Goal: Transaction & Acquisition: Purchase product/service

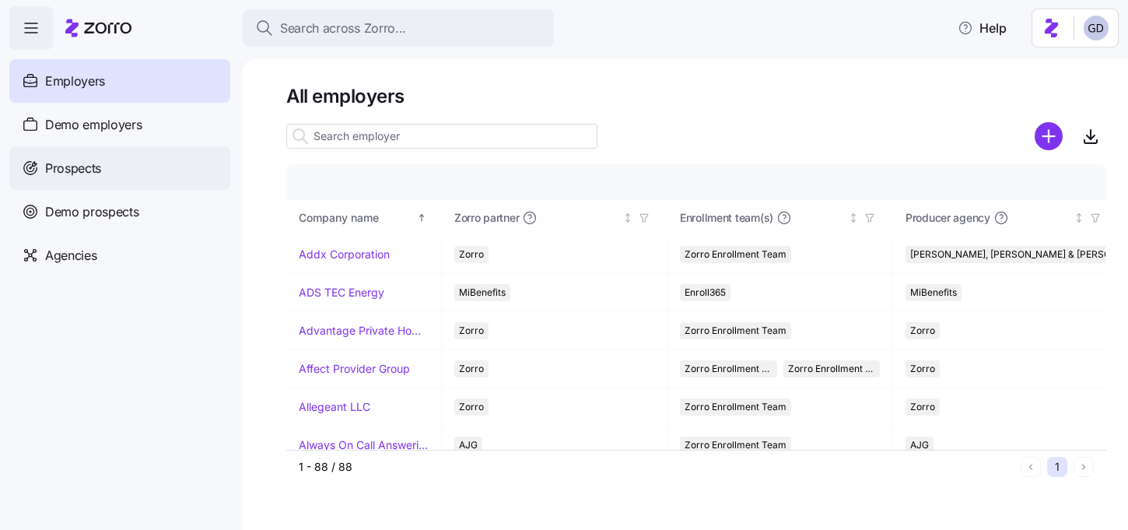
click at [87, 168] on span "Prospects" at bounding box center [73, 168] width 56 height 19
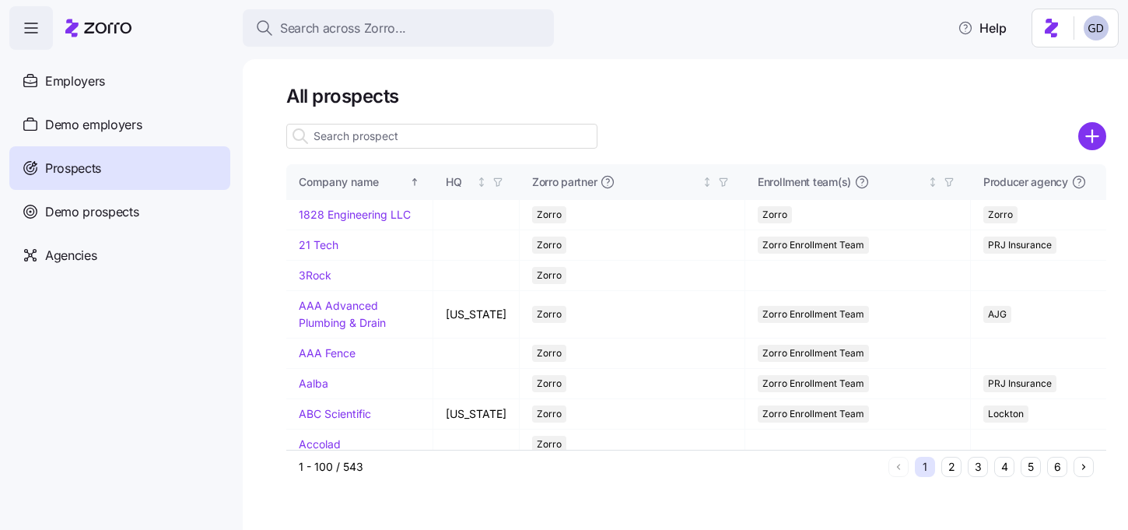
click at [351, 143] on input at bounding box center [441, 136] width 311 height 25
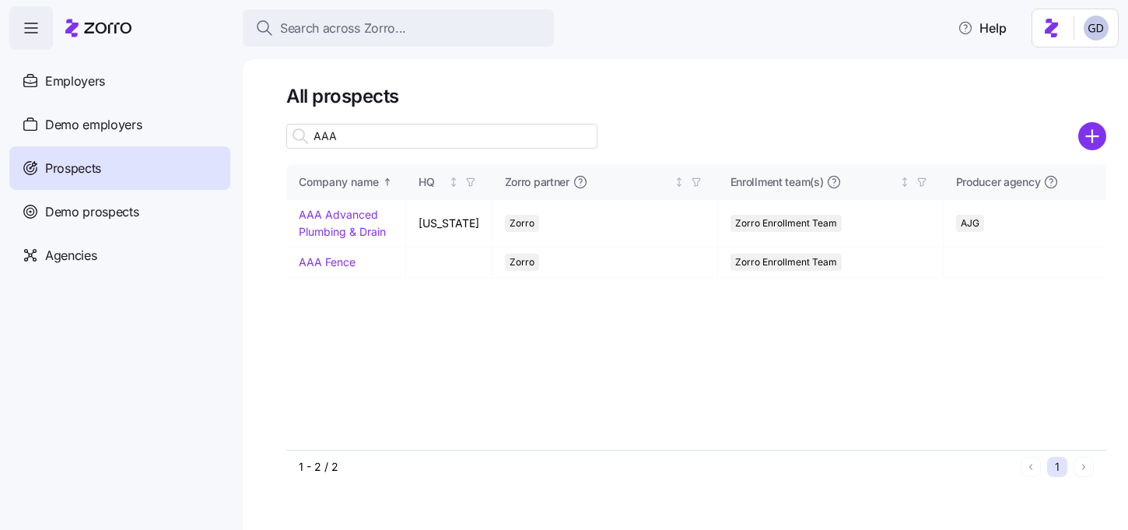
click at [385, 130] on input "AAA" at bounding box center [441, 136] width 311 height 25
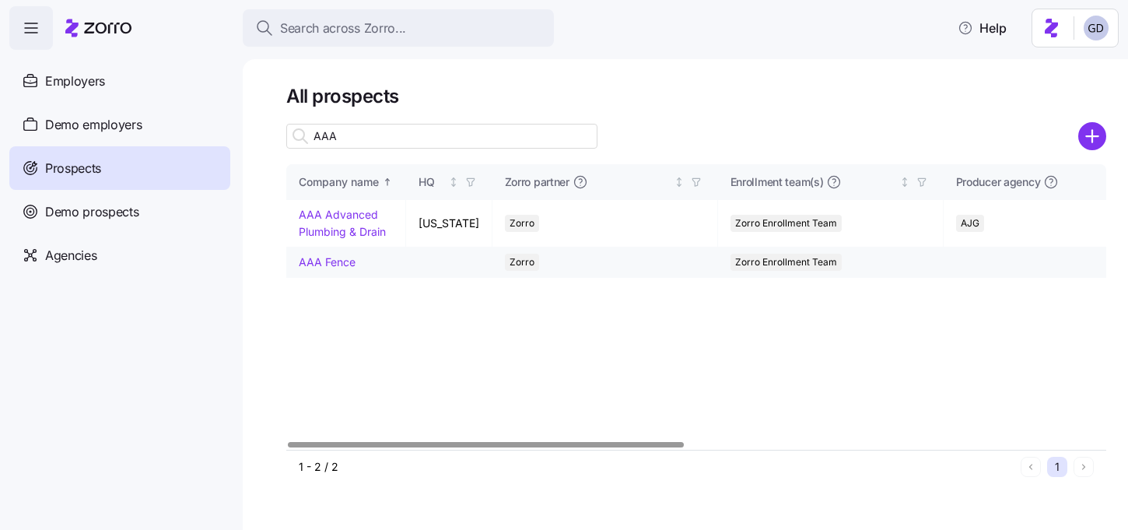
type input "AAA"
click at [345, 262] on link "AAA Fence" at bounding box center [327, 261] width 57 height 13
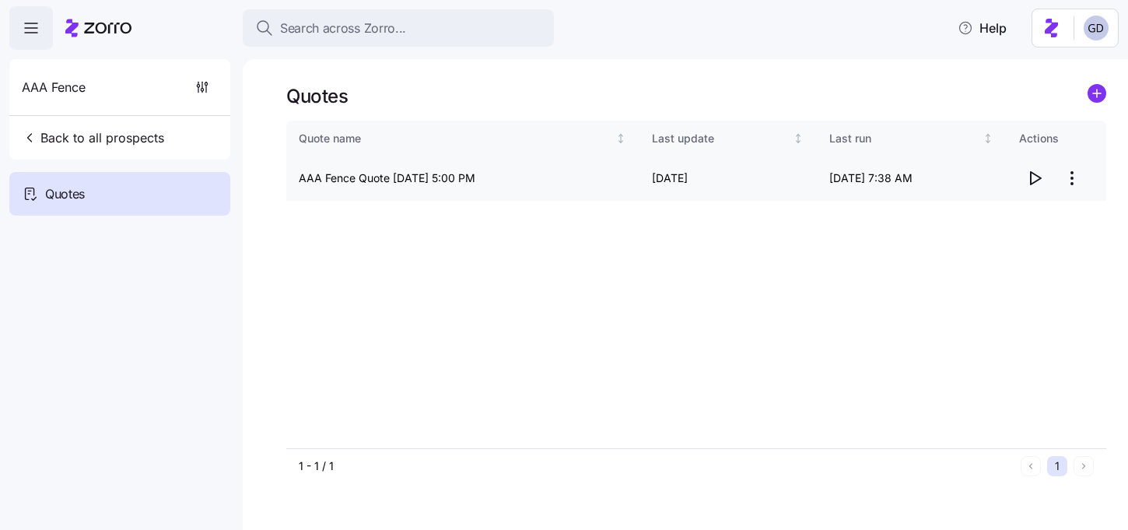
click at [1030, 176] on icon "button" at bounding box center [1035, 178] width 10 height 12
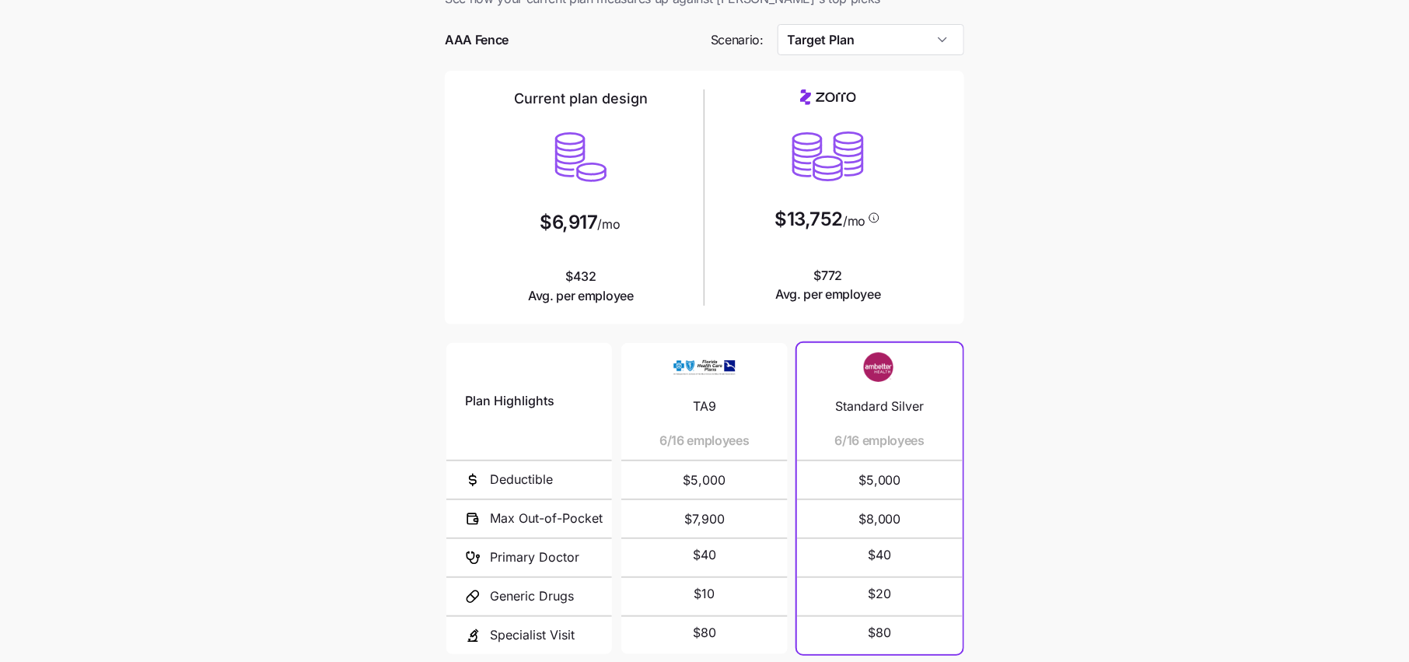
scroll to position [63, 0]
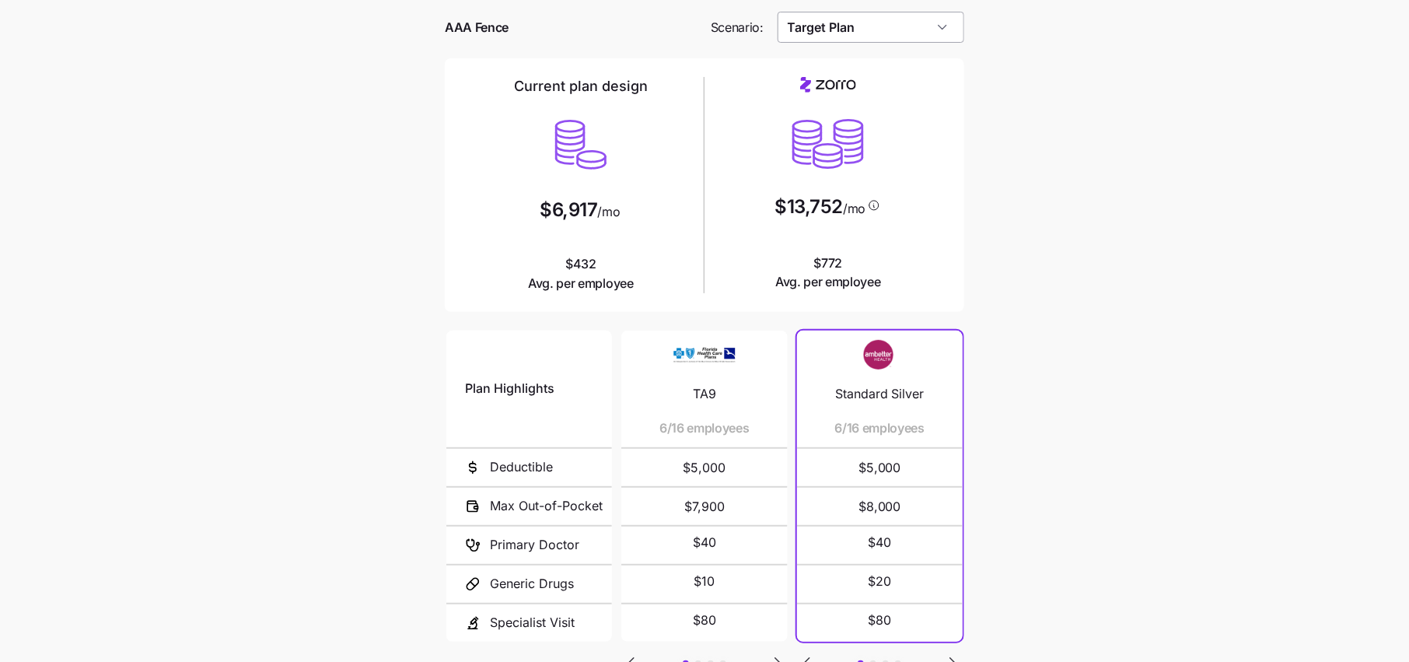
click at [873, 19] on input "Target Plan" at bounding box center [871, 27] width 187 height 31
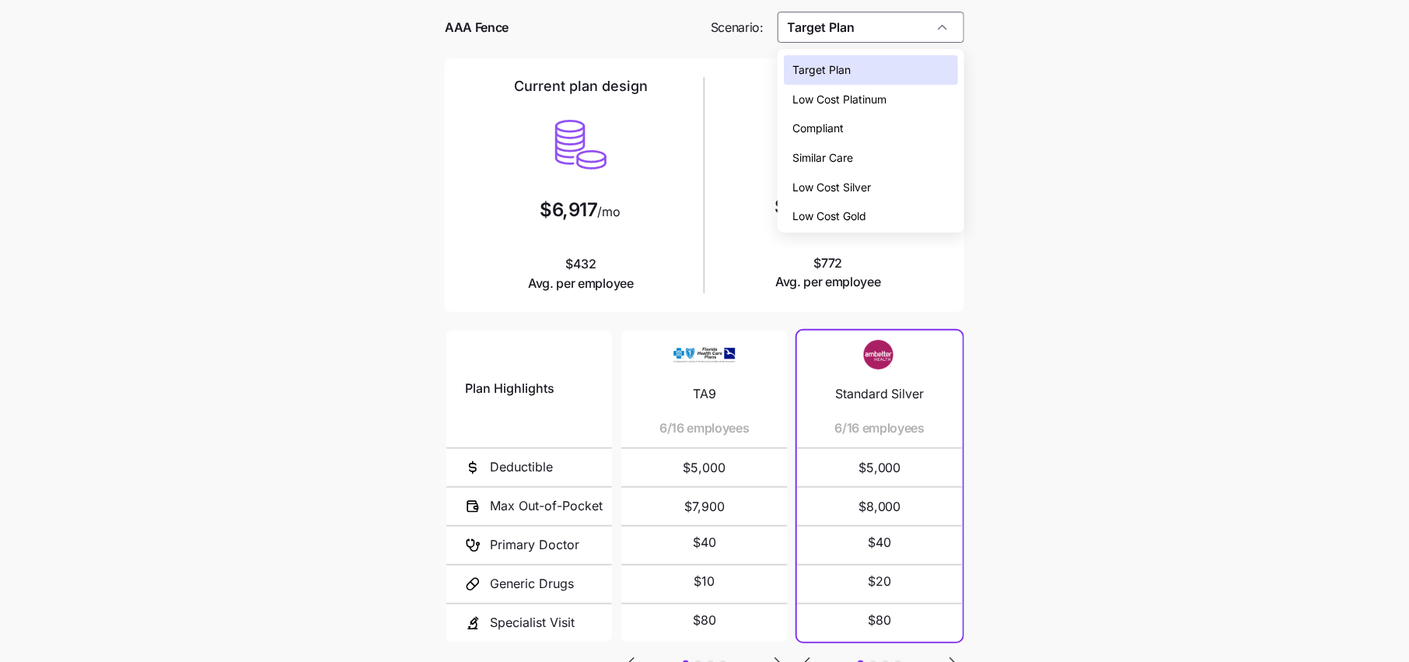
click at [831, 159] on span "Similar Care" at bounding box center [823, 157] width 61 height 17
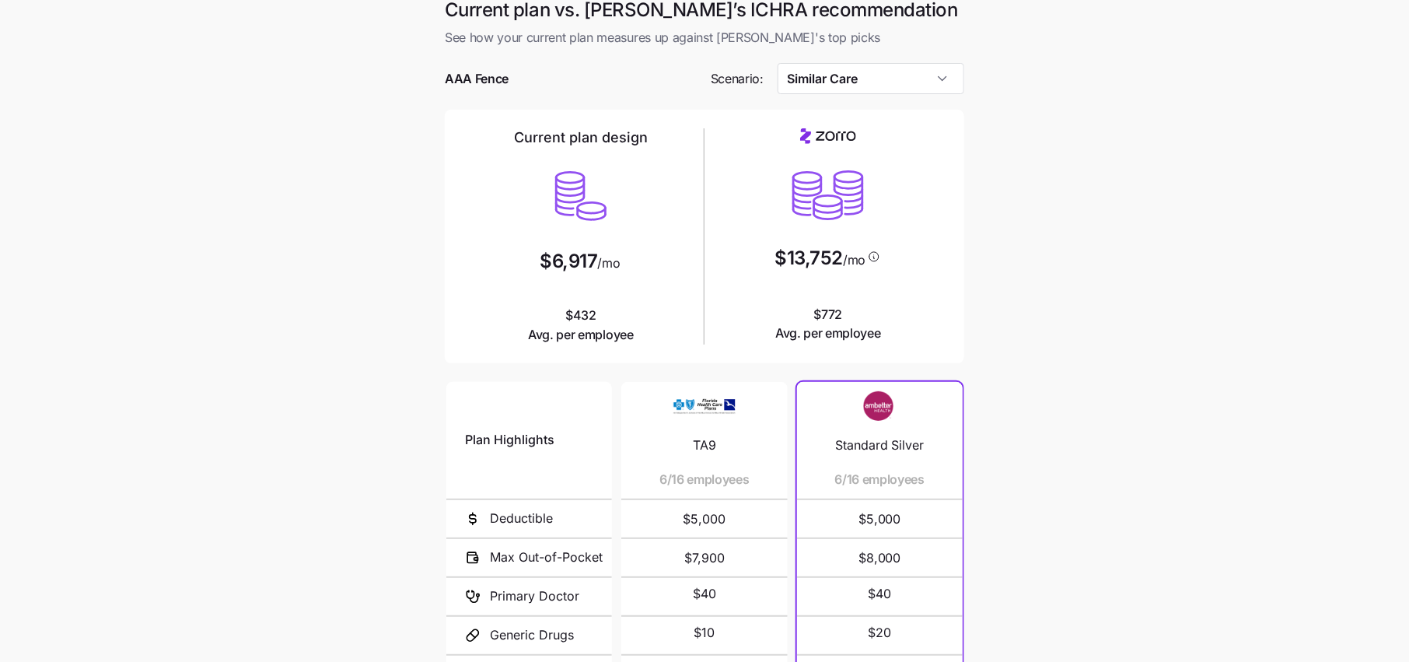
scroll to position [5, 0]
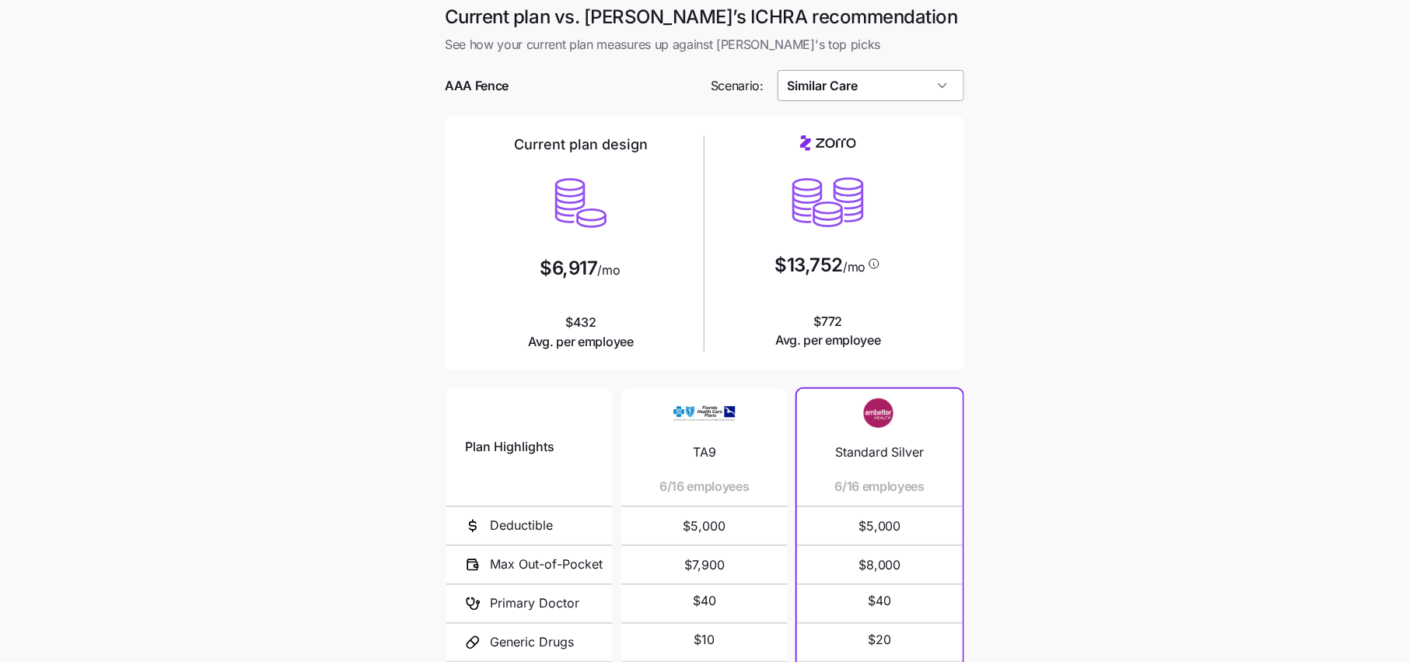
click at [857, 89] on input "Similar Care" at bounding box center [871, 85] width 187 height 31
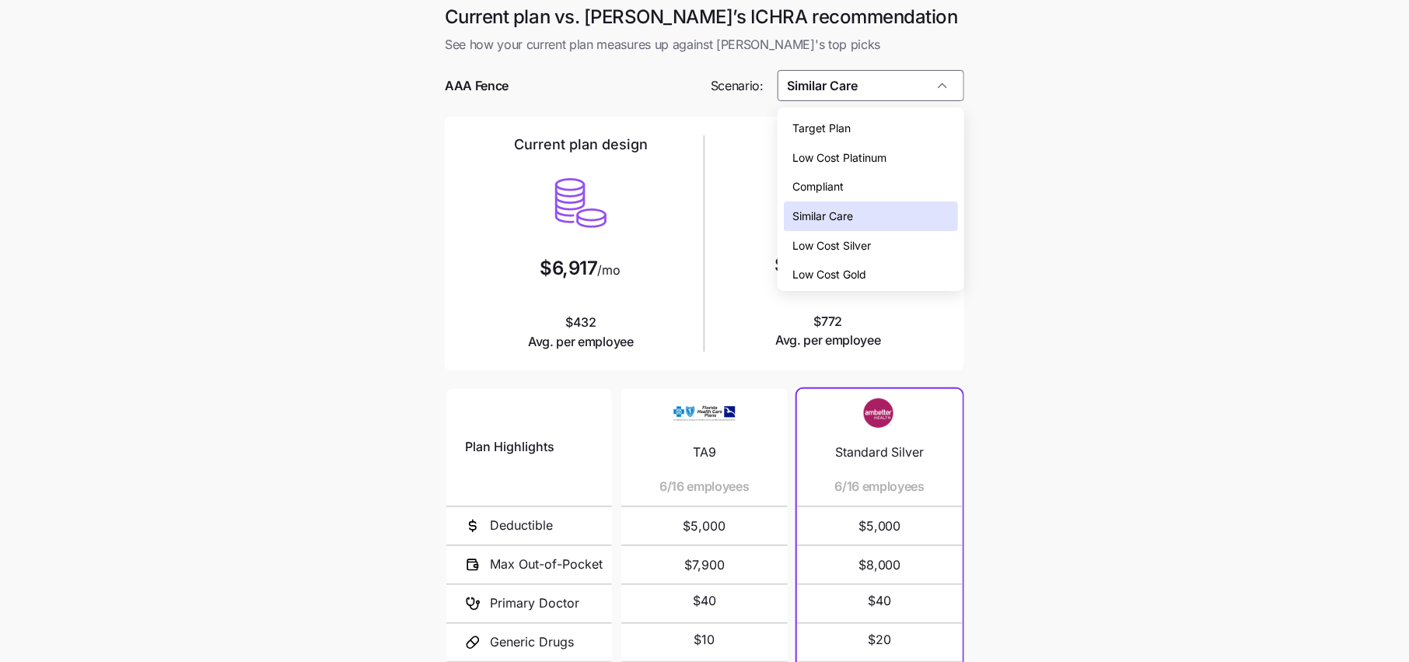
click at [817, 250] on span "Low Cost Silver" at bounding box center [832, 245] width 79 height 17
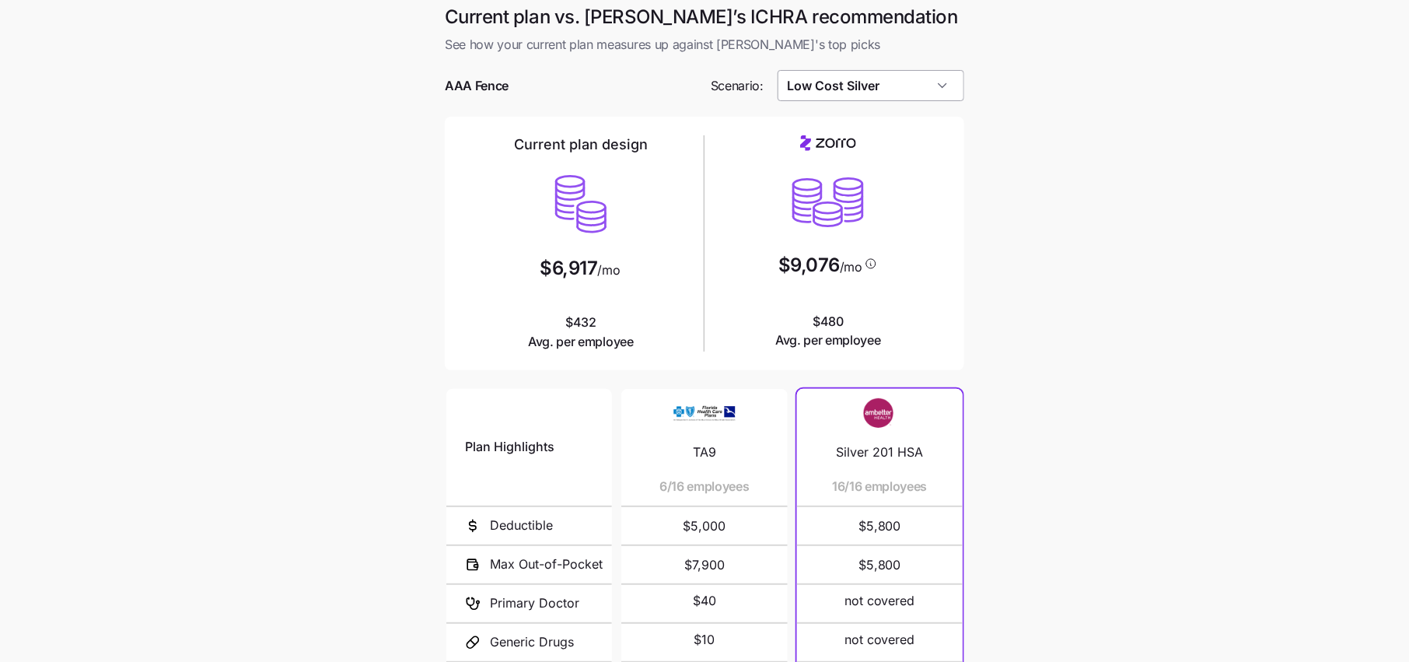
click at [857, 98] on input "Low Cost Silver" at bounding box center [871, 85] width 187 height 31
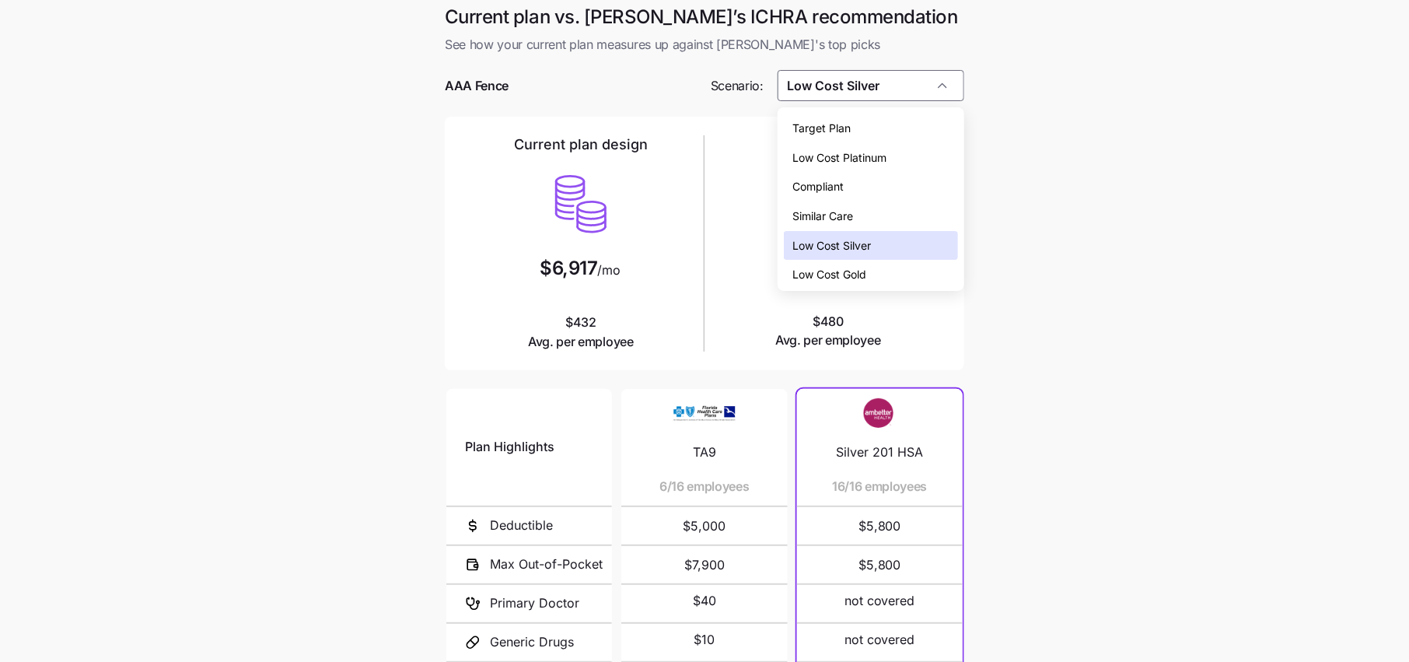
click at [835, 277] on span "Low Cost Gold" at bounding box center [830, 274] width 74 height 17
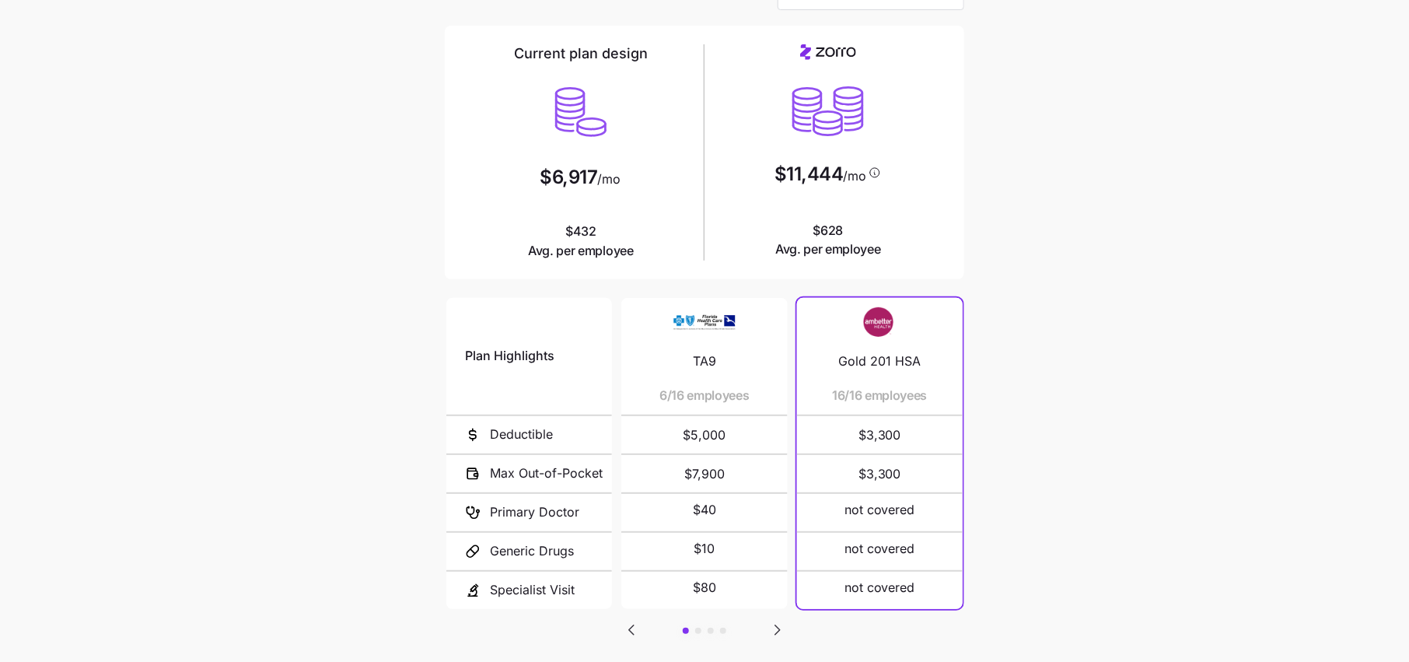
scroll to position [39, 0]
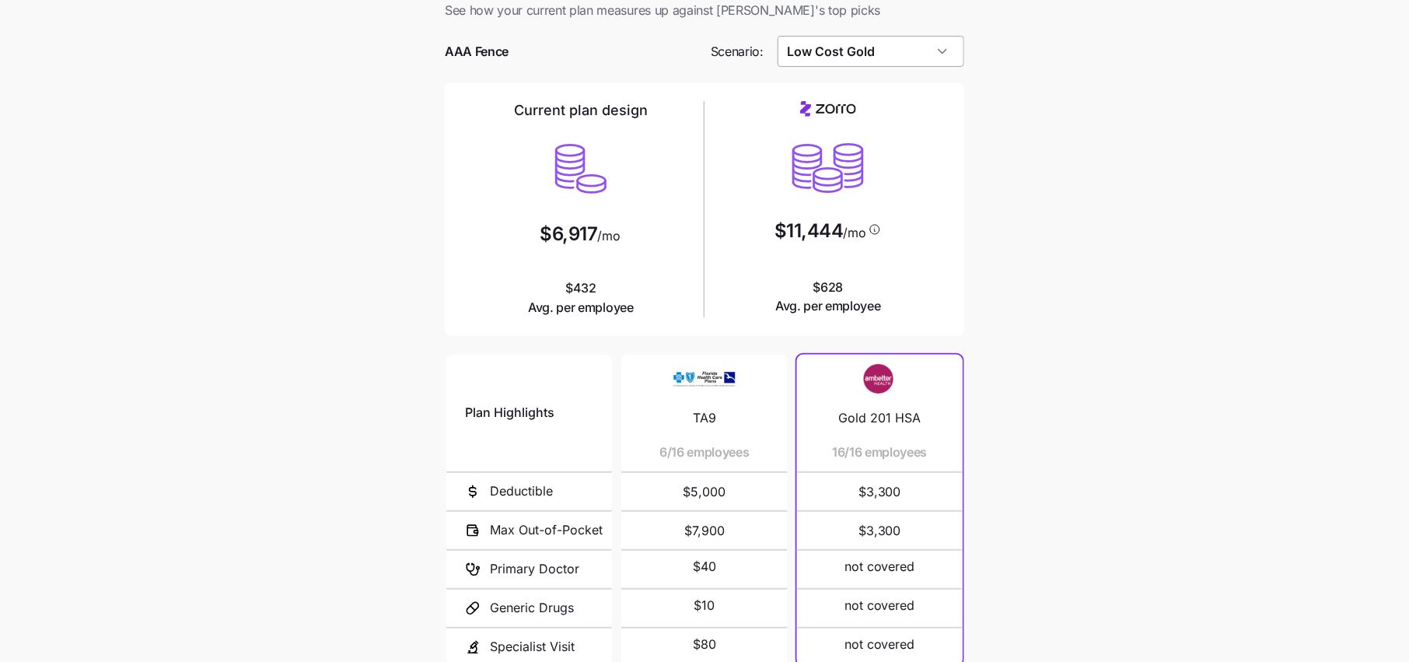
click at [877, 51] on input "Low Cost Gold" at bounding box center [871, 51] width 187 height 31
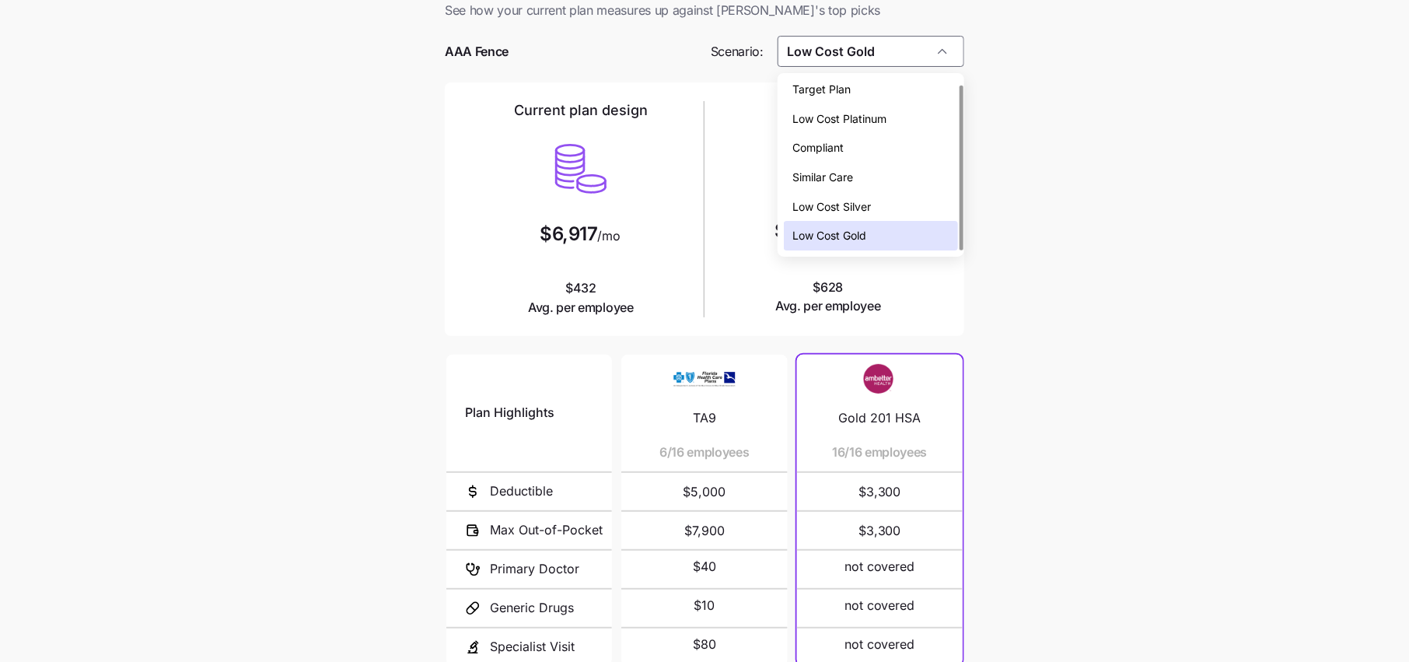
click at [861, 213] on span "Low Cost Silver" at bounding box center [832, 206] width 79 height 17
type input "Low Cost Silver"
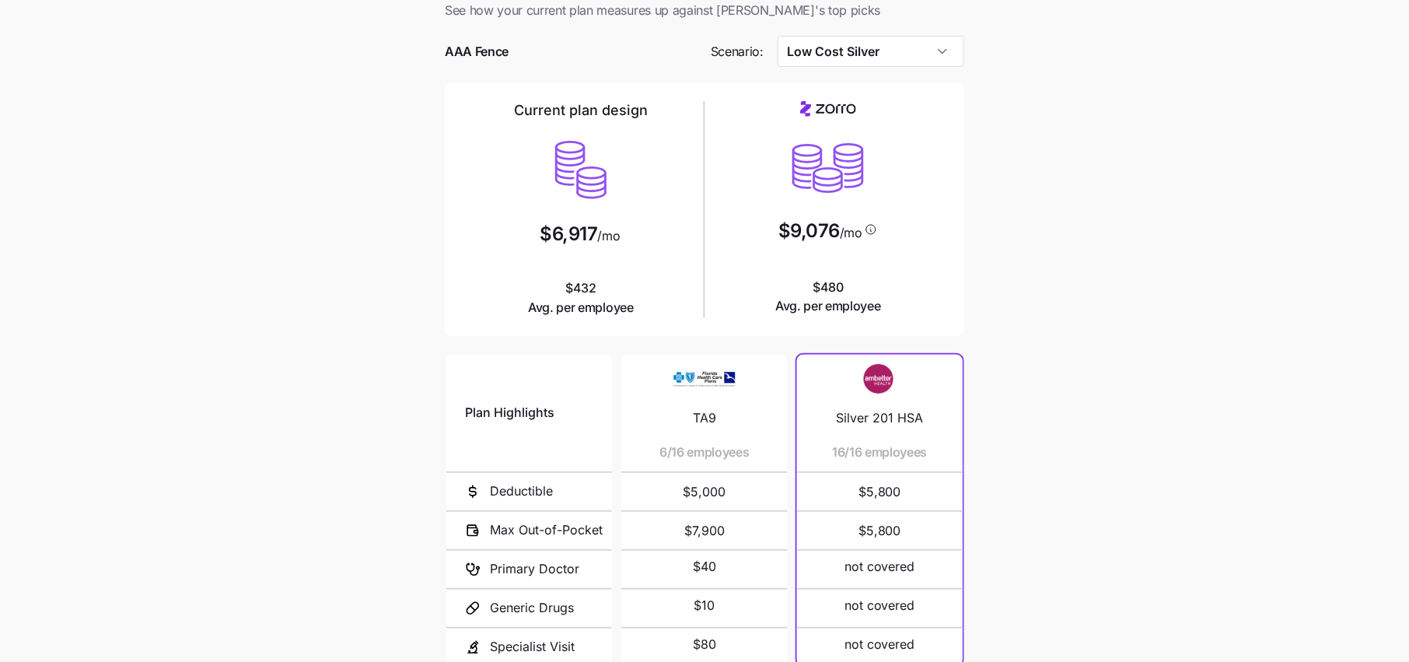
click at [992, 272] on main "Current plan vs. [PERSON_NAME]’s ICHRA recommendation See how your current plan…" at bounding box center [704, 385] width 1409 height 849
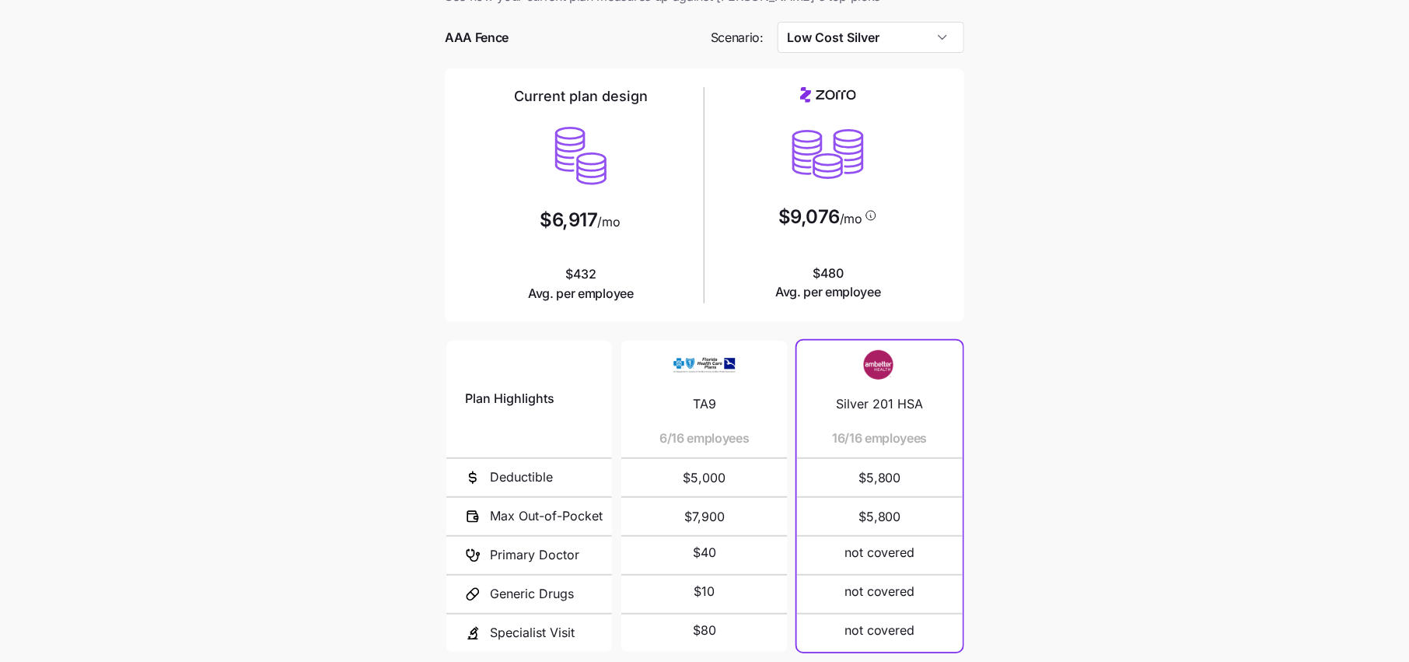
scroll to position [52, 0]
